Goal: Task Accomplishment & Management: Use online tool/utility

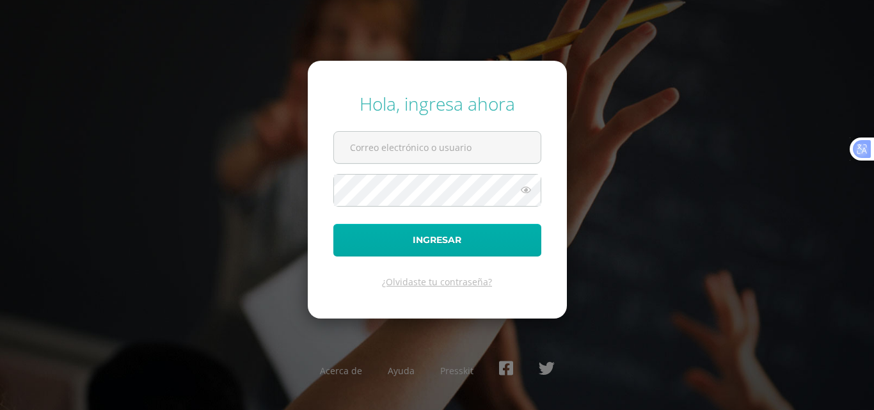
type input "kmejia@colegiolosalamos.edu.gt"
click at [411, 237] on button "Ingresar" at bounding box center [437, 240] width 208 height 33
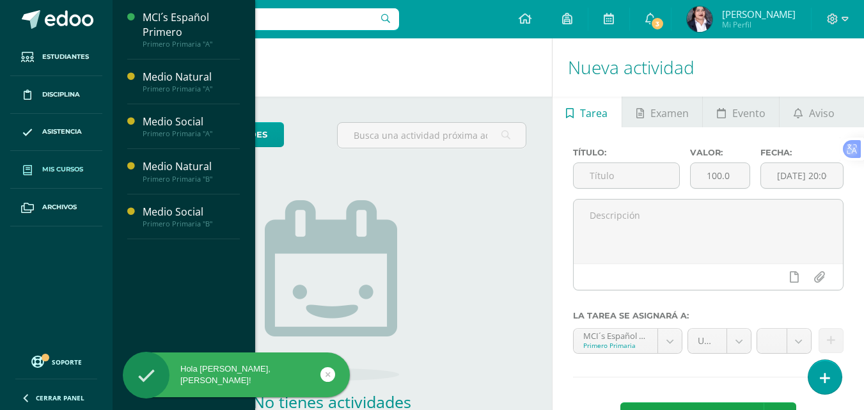
click at [68, 169] on span "Mis cursos" at bounding box center [62, 169] width 41 height 10
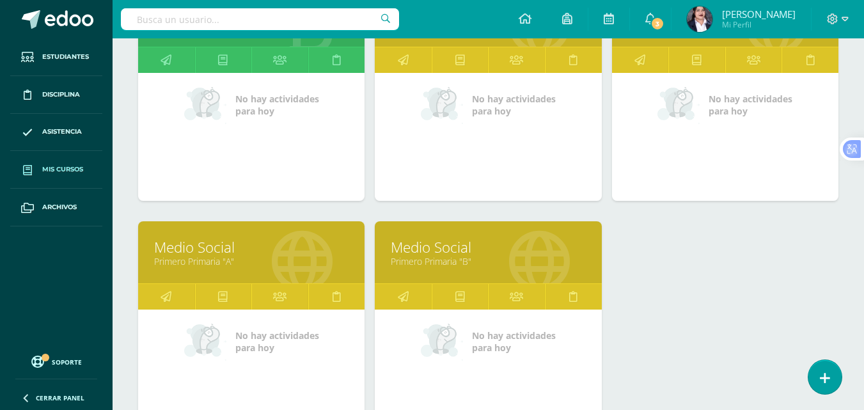
scroll to position [256, 0]
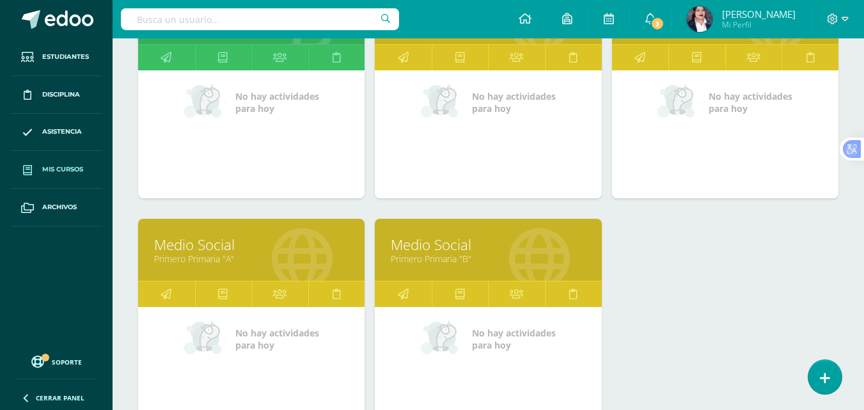
click at [297, 249] on link "Medio Social" at bounding box center [251, 245] width 194 height 20
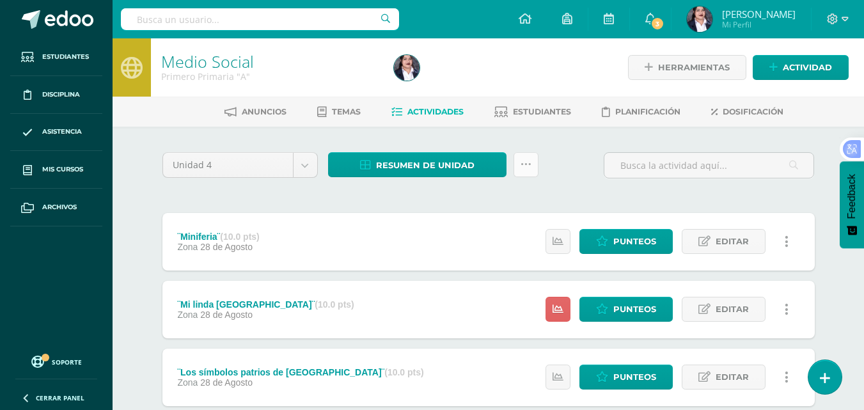
click at [531, 168] on link at bounding box center [526, 164] width 25 height 25
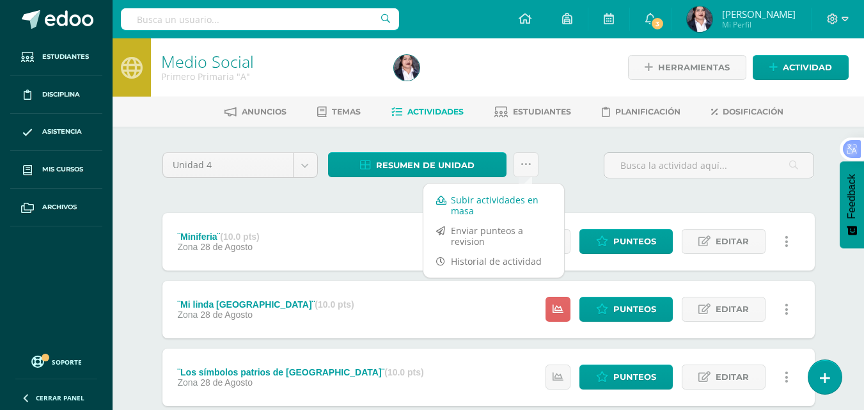
click at [486, 200] on link "Subir actividades en masa" at bounding box center [493, 205] width 141 height 31
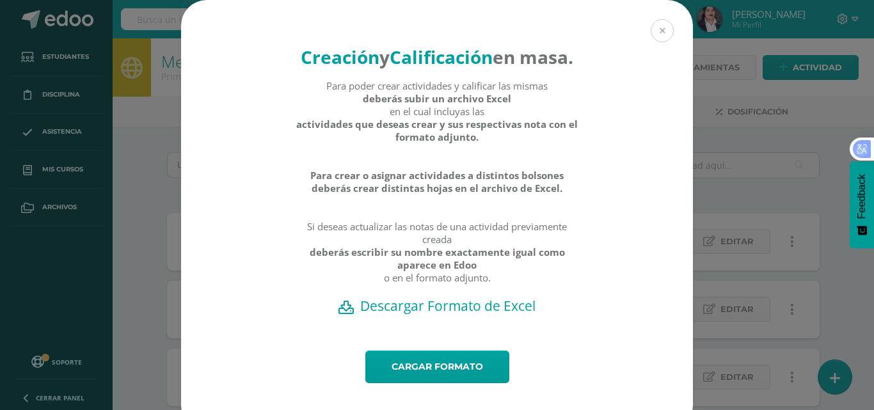
click at [656, 31] on button at bounding box center [661, 30] width 23 height 23
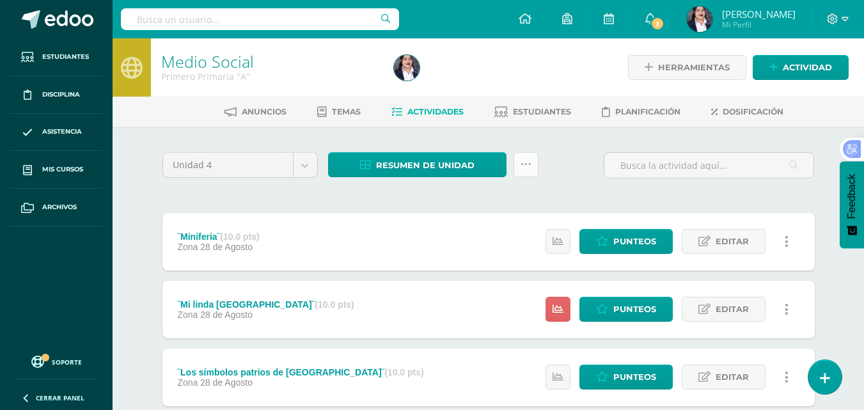
click at [531, 168] on link at bounding box center [526, 164] width 25 height 25
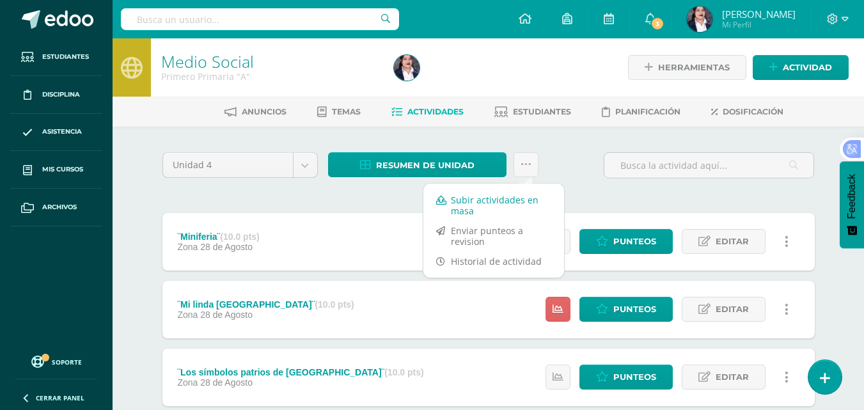
click at [526, 196] on link "Subir actividades en masa" at bounding box center [493, 205] width 141 height 31
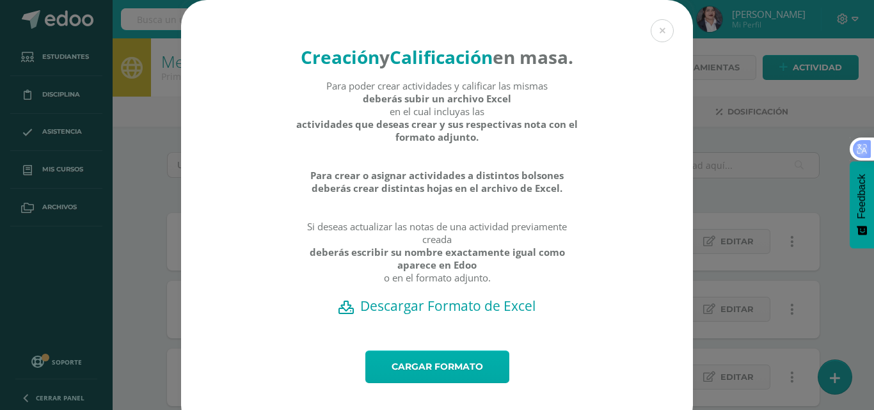
click at [427, 383] on link "Cargar formato" at bounding box center [437, 366] width 144 height 33
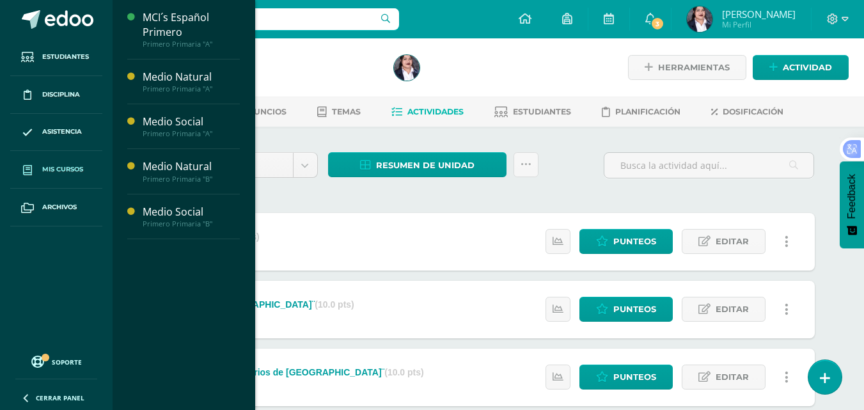
click at [58, 166] on span "Mis cursos" at bounding box center [62, 169] width 41 height 10
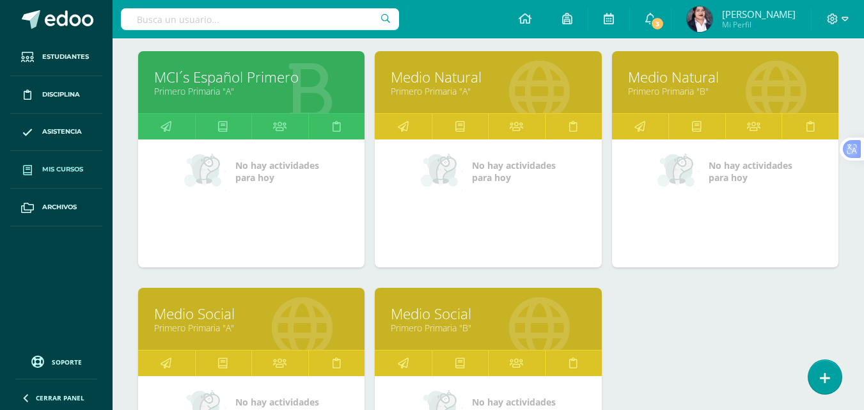
scroll to position [256, 0]
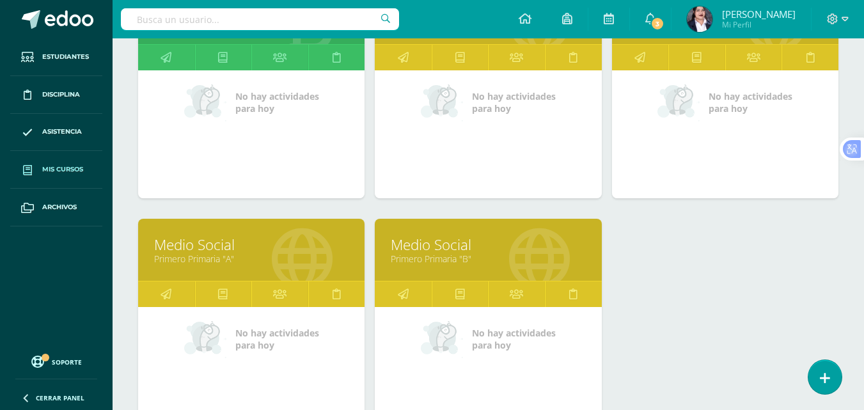
click at [514, 245] on link "Medio Social" at bounding box center [488, 245] width 194 height 20
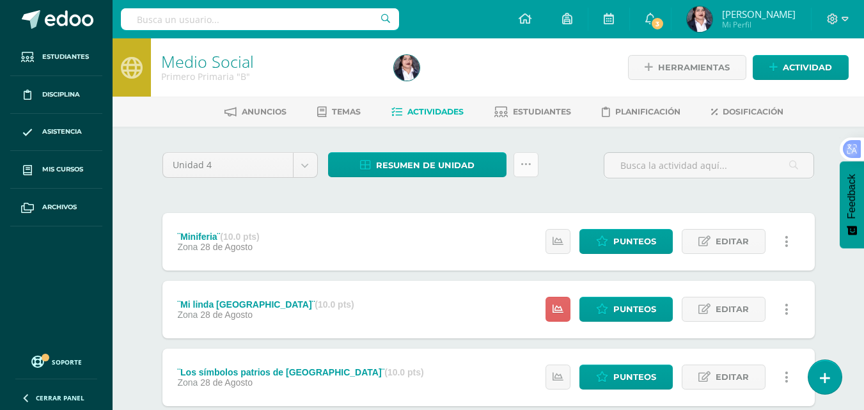
click at [539, 167] on div "Resumen de unidad Descargar como HTML Descargar como PDF Descargar como XLS Sub…" at bounding box center [433, 170] width 221 height 36
click at [524, 169] on icon at bounding box center [526, 164] width 11 height 11
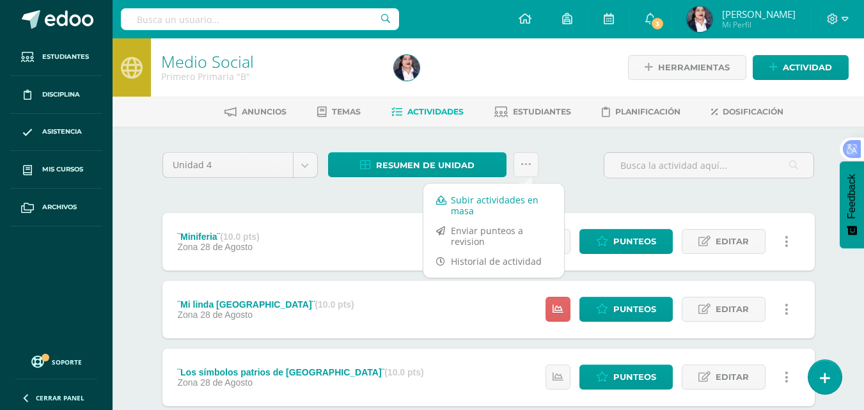
click at [494, 198] on link "Subir actividades en masa" at bounding box center [493, 205] width 141 height 31
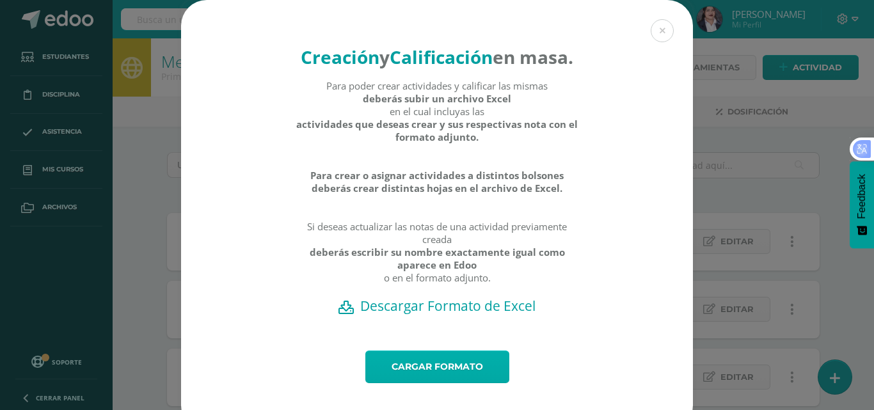
click at [439, 383] on link "Cargar formato" at bounding box center [437, 366] width 144 height 33
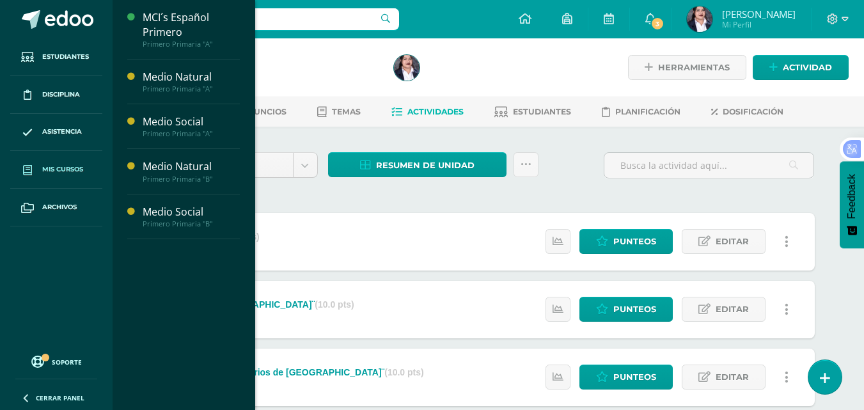
click at [73, 173] on span "Mis cursos" at bounding box center [62, 169] width 41 height 10
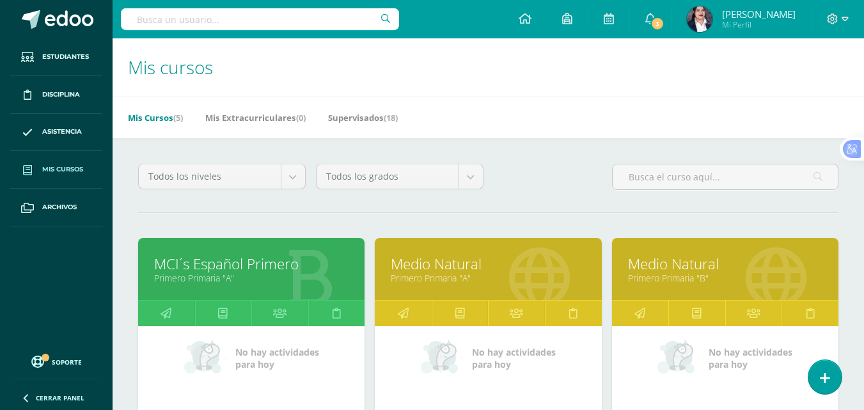
click at [478, 262] on link "Medio Natural" at bounding box center [488, 264] width 194 height 20
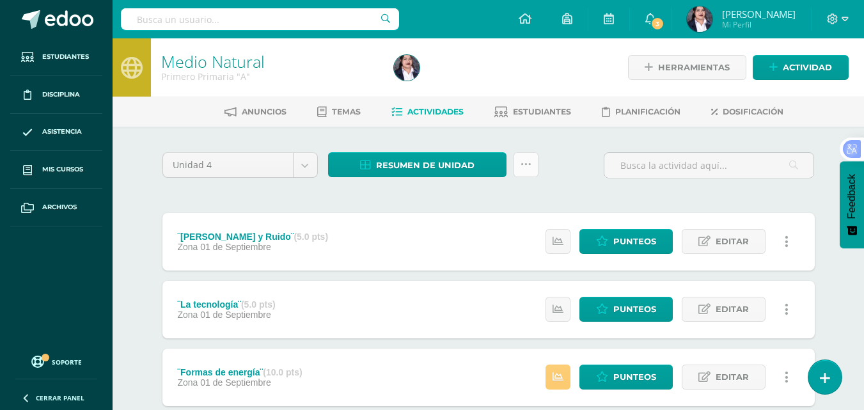
click at [530, 166] on icon at bounding box center [526, 164] width 11 height 11
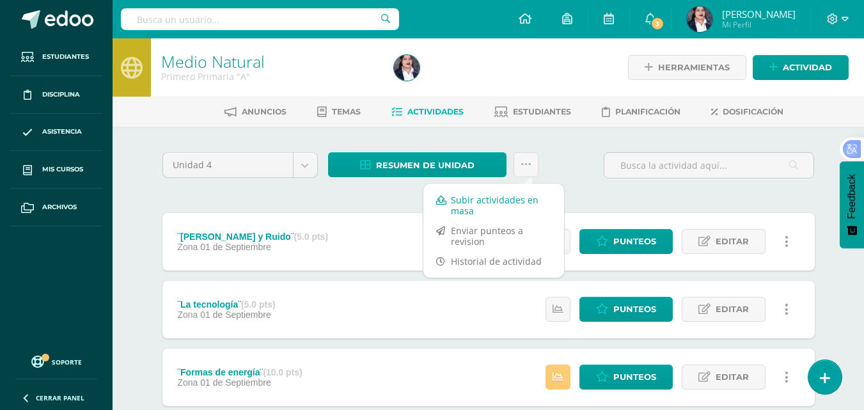
click at [473, 207] on link "Subir actividades en masa" at bounding box center [493, 205] width 141 height 31
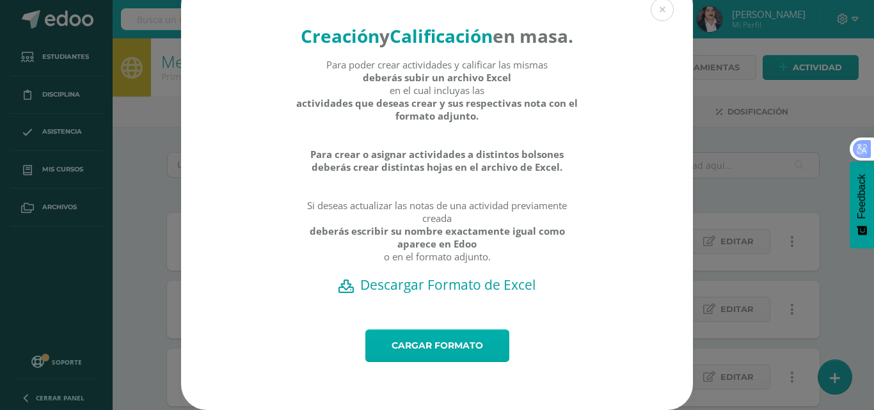
scroll to position [45, 0]
click at [427, 347] on link "Cargar formato" at bounding box center [437, 345] width 144 height 33
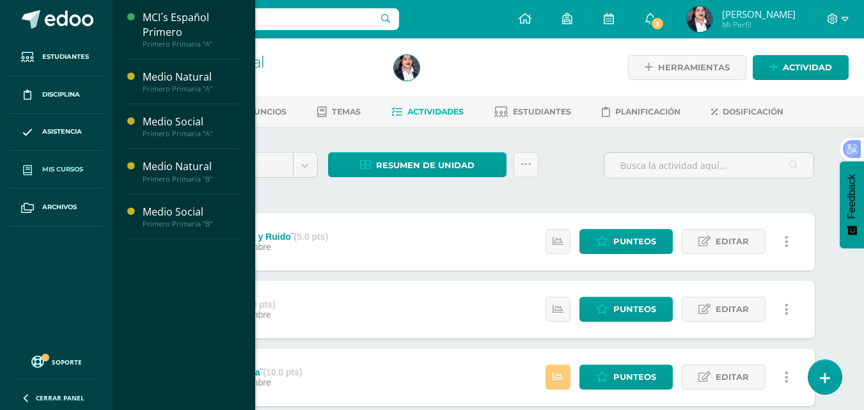
click at [68, 174] on span "Mis cursos" at bounding box center [62, 169] width 41 height 10
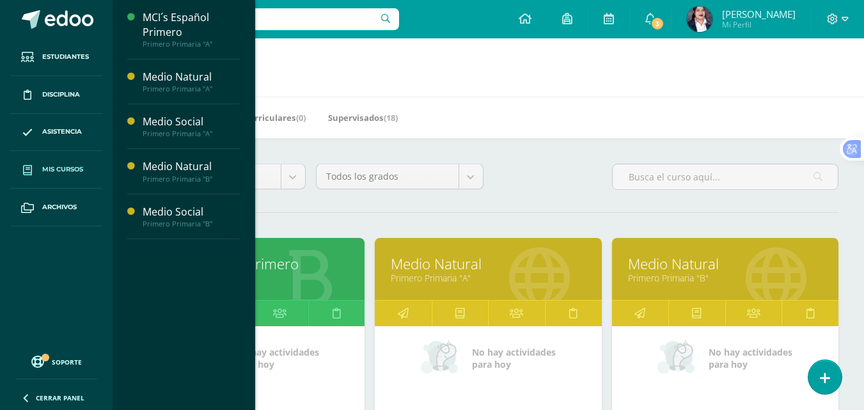
click at [462, 77] on h1 "Mis cursos" at bounding box center [488, 67] width 721 height 58
click at [468, 96] on h1 "Mis cursos" at bounding box center [488, 67] width 721 height 58
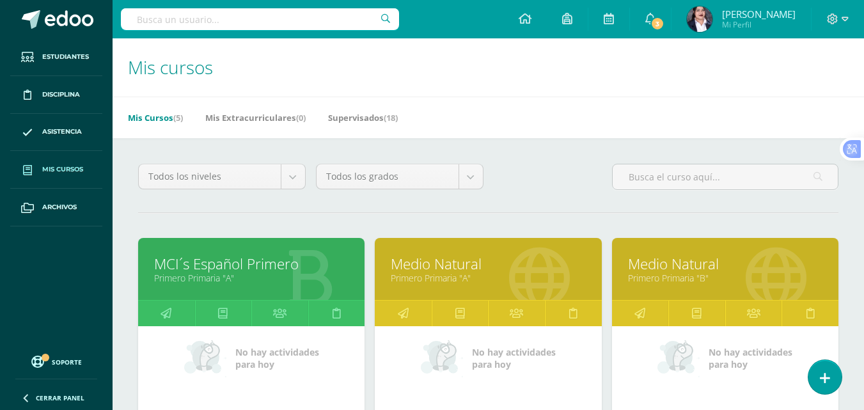
click at [65, 167] on span "Mis cursos" at bounding box center [62, 169] width 41 height 10
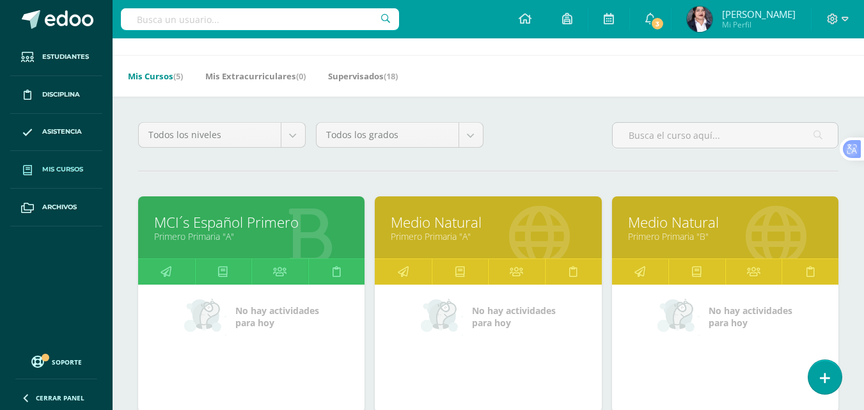
scroll to position [64, 0]
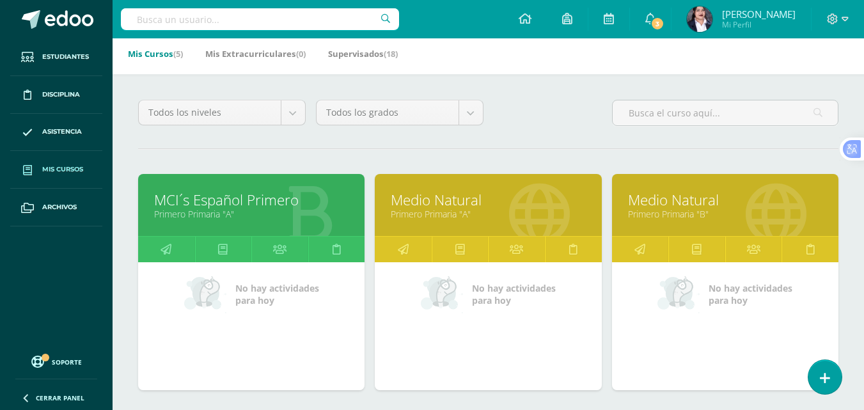
click at [684, 207] on link "Medio Natural" at bounding box center [725, 200] width 194 height 20
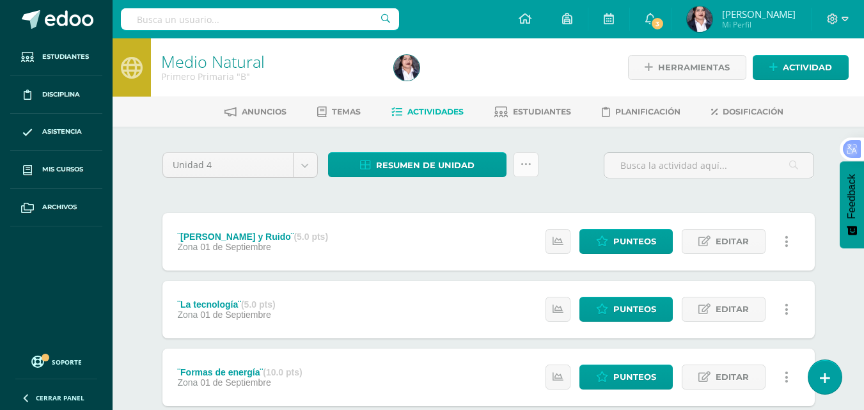
click at [528, 170] on link at bounding box center [526, 164] width 25 height 25
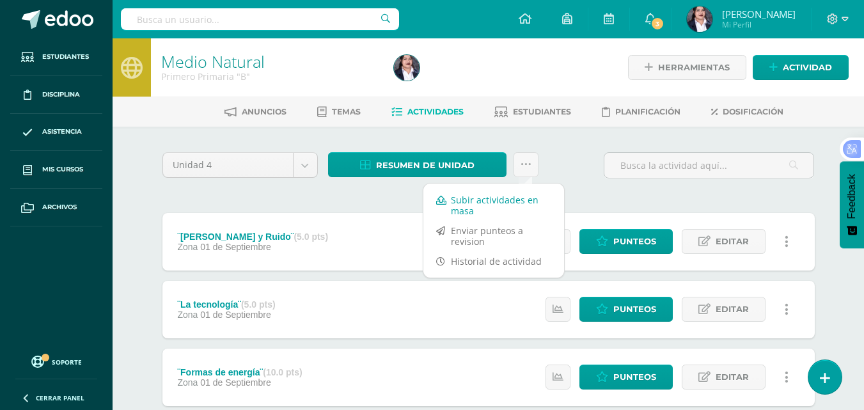
click at [489, 199] on link "Subir actividades en masa" at bounding box center [493, 205] width 141 height 31
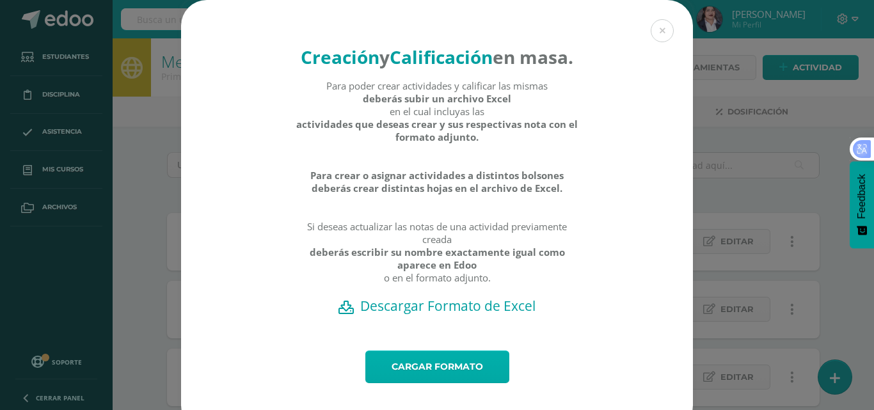
click at [393, 383] on link "Cargar formato" at bounding box center [437, 366] width 144 height 33
